Goal: Find specific fact: Find specific fact

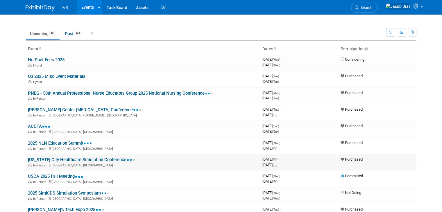
click at [71, 160] on link "[US_STATE] City Healthcare Simulation Conference" at bounding box center [81, 159] width 107 height 5
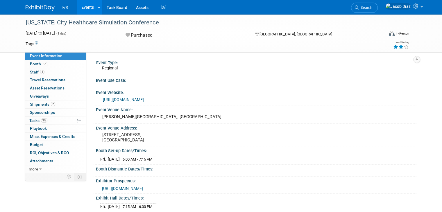
drag, startPoint x: 197, startPoint y: 104, endPoint x: 193, endPoint y: 99, distance: 6.6
drag, startPoint x: 96, startPoint y: 134, endPoint x: 146, endPoint y: 138, distance: 50.2
click at [146, 138] on div "[STREET_ADDRESS] [GEOGRAPHIC_DATA]" at bounding box center [162, 137] width 125 height 13
copy pre "[STREET_ADDRESS] [GEOGRAPHIC_DATA]"
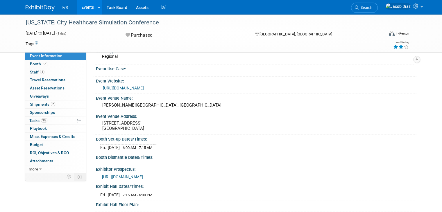
scroll to position [29, 0]
